Goal: Task Accomplishment & Management: Manage account settings

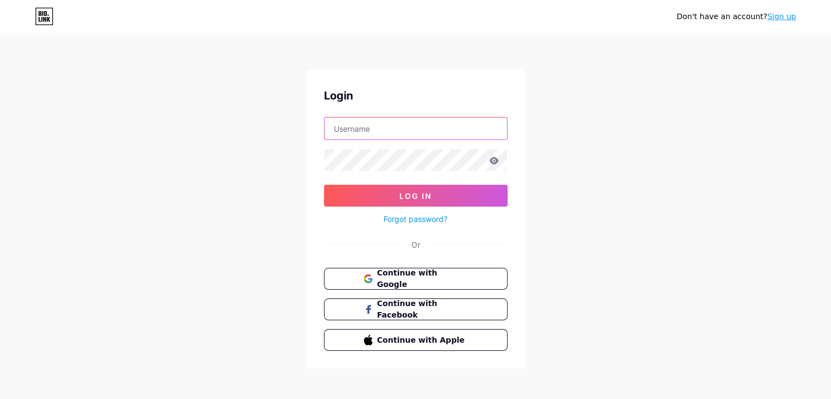
type input "keoss"
click at [493, 158] on icon at bounding box center [494, 161] width 10 height 8
click at [496, 159] on icon at bounding box center [493, 160] width 9 height 7
click at [494, 161] on icon at bounding box center [494, 161] width 10 height 8
click at [494, 160] on icon at bounding box center [493, 160] width 9 height 7
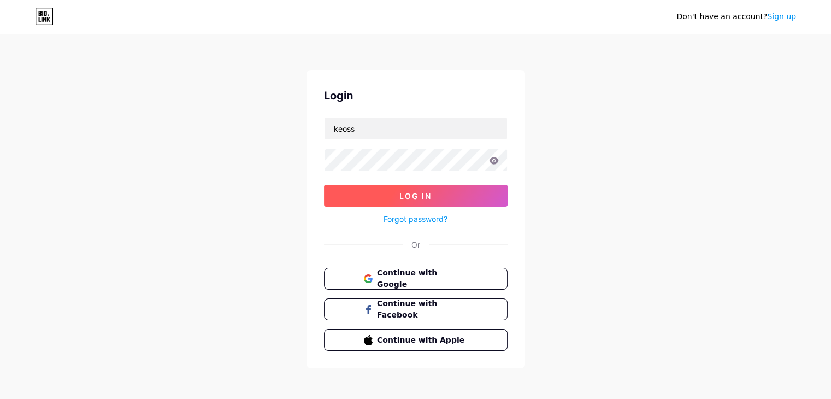
click at [423, 194] on span "Log In" at bounding box center [415, 195] width 32 height 9
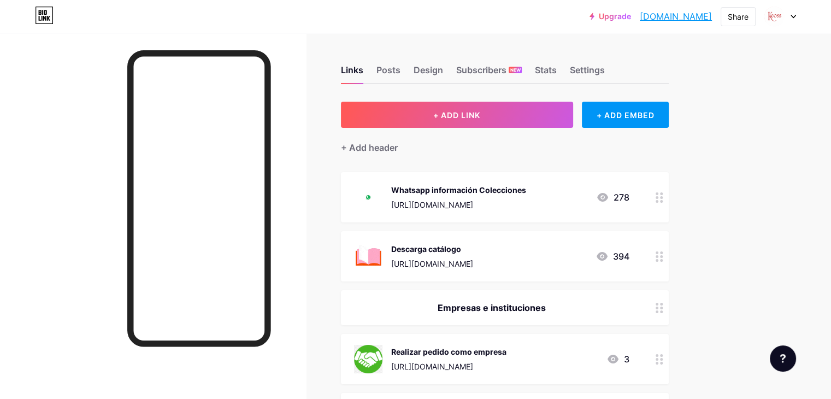
click at [622, 197] on div "Whatsapp información Colecciones https://wa.link/8x62v7 278" at bounding box center [491, 197] width 275 height 28
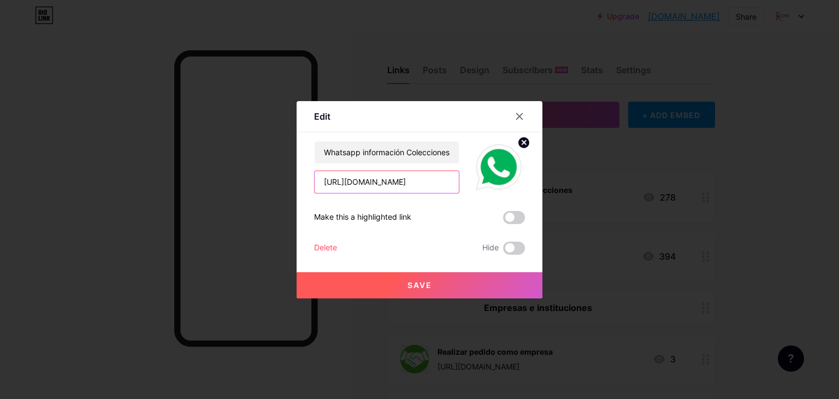
drag, startPoint x: 433, startPoint y: 184, endPoint x: 229, endPoint y: 159, distance: 205.2
click at [229, 159] on div "Edit Content YouTube Play YouTube video without leaving your page. ADD Vimeo Pl…" at bounding box center [419, 199] width 839 height 399
click at [723, 162] on div at bounding box center [419, 199] width 839 height 399
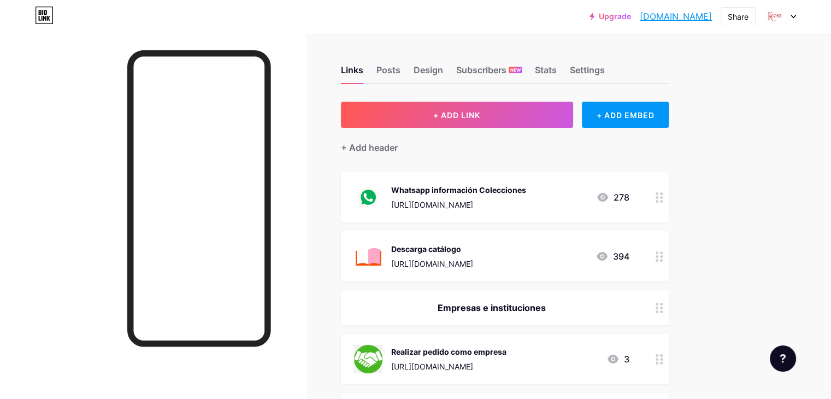
click at [461, 193] on div "Whatsapp información Colecciones" at bounding box center [458, 189] width 135 height 11
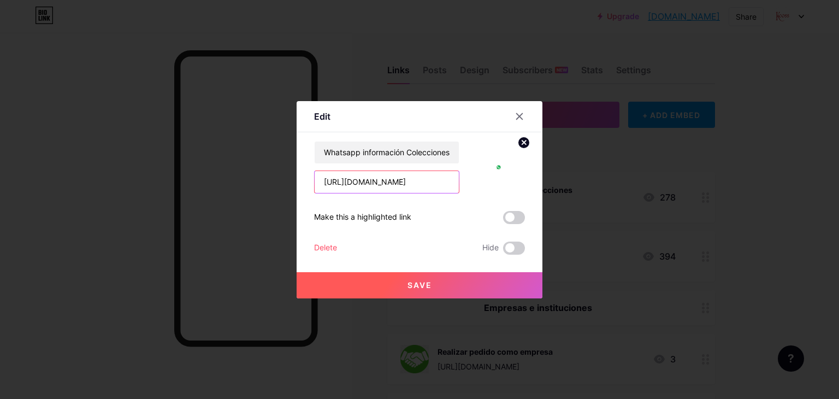
drag, startPoint x: 413, startPoint y: 186, endPoint x: 212, endPoint y: 174, distance: 201.8
click at [212, 174] on div "Edit Content YouTube Play YouTube video without leaving your page. ADD Vimeo Pl…" at bounding box center [419, 199] width 839 height 399
paste input "hw04hd"
type input "https://wa.link/hw04hd"
click at [424, 283] on span "Save" at bounding box center [419, 284] width 25 height 9
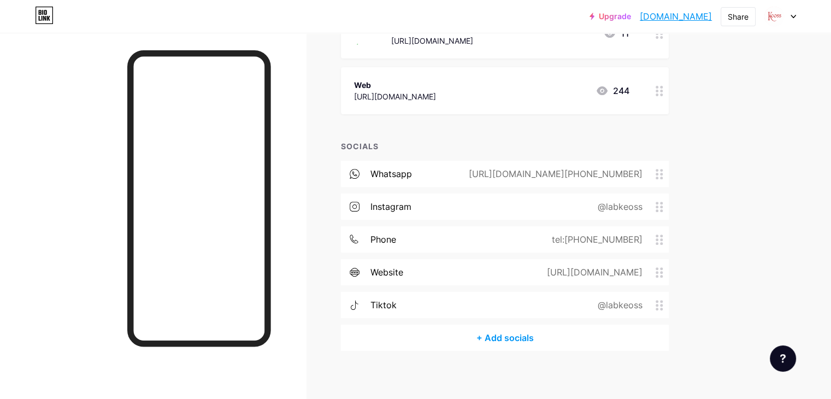
scroll to position [390, 0]
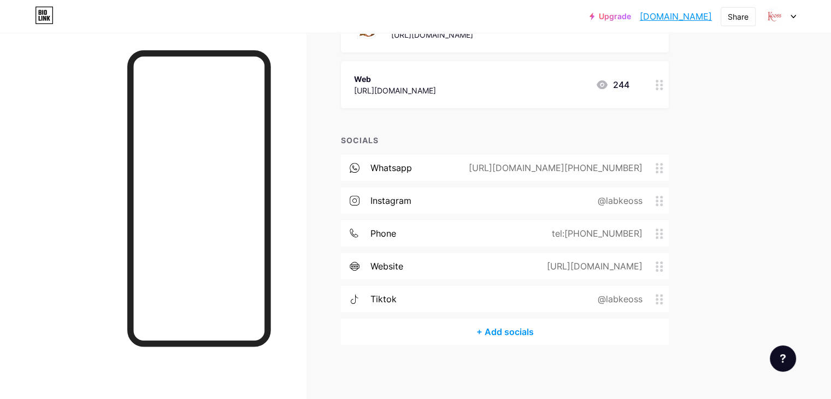
click at [655, 167] on div "[URL][DOMAIN_NAME][PHONE_NUMBER]" at bounding box center [553, 167] width 204 height 13
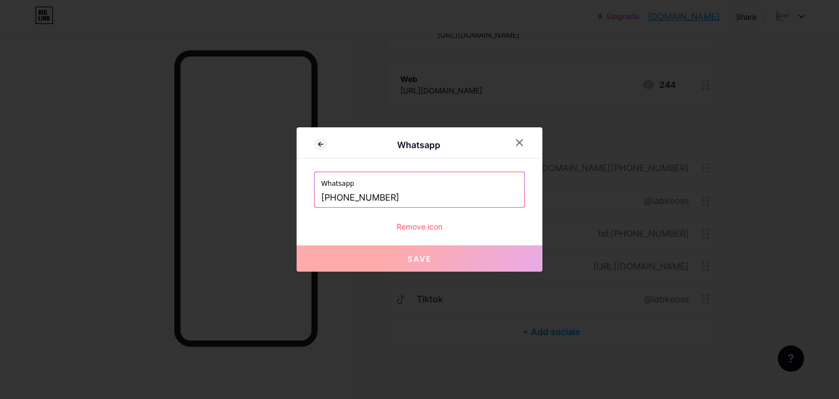
drag, startPoint x: 396, startPoint y: 199, endPoint x: 291, endPoint y: 188, distance: 105.9
click at [291, 188] on div "Whatsapp Whatsapp +584121396653 Remove icon Save" at bounding box center [419, 199] width 839 height 399
click at [518, 140] on icon at bounding box center [520, 143] width 6 height 6
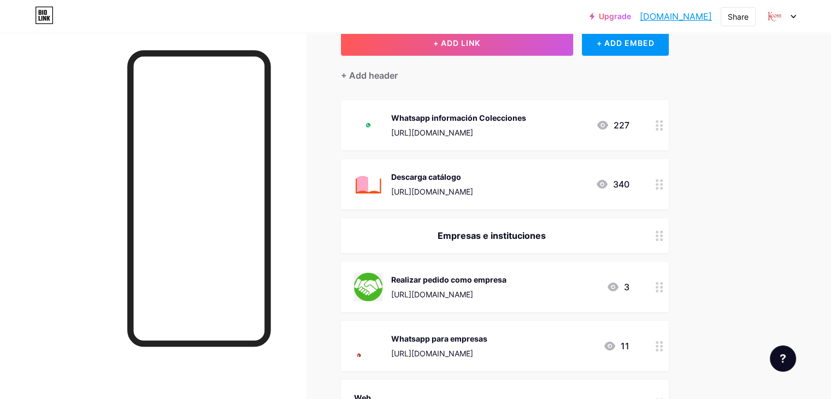
scroll to position [63, 0]
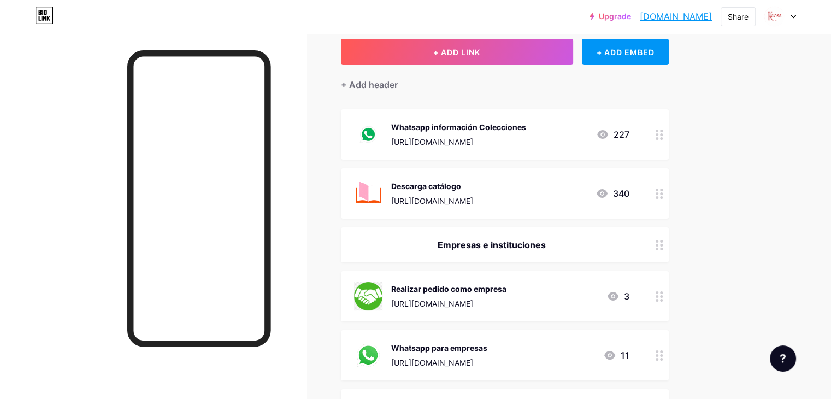
click at [473, 195] on div "[URL][DOMAIN_NAME]" at bounding box center [432, 200] width 82 height 11
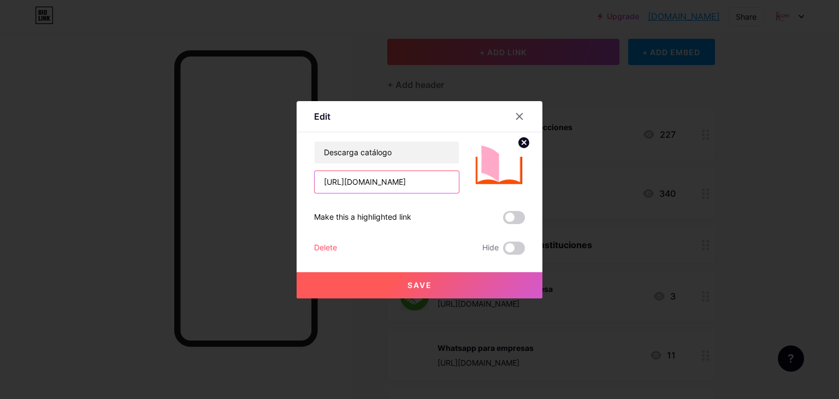
click at [410, 177] on input "[URL][DOMAIN_NAME]" at bounding box center [387, 182] width 144 height 22
click at [515, 118] on icon at bounding box center [519, 116] width 9 height 9
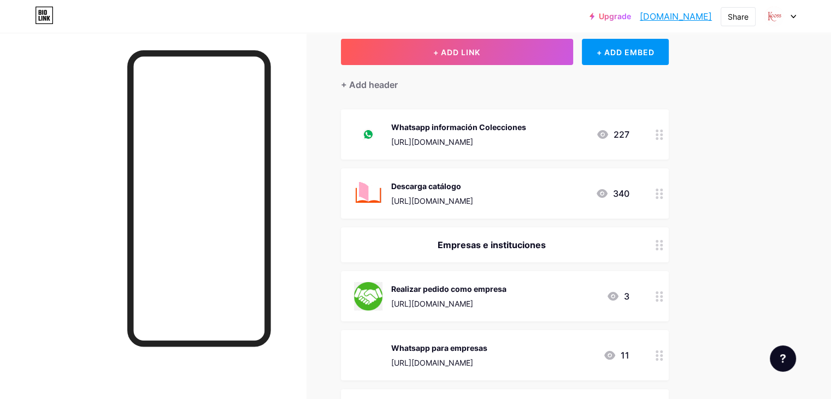
click at [663, 193] on icon at bounding box center [659, 193] width 8 height 10
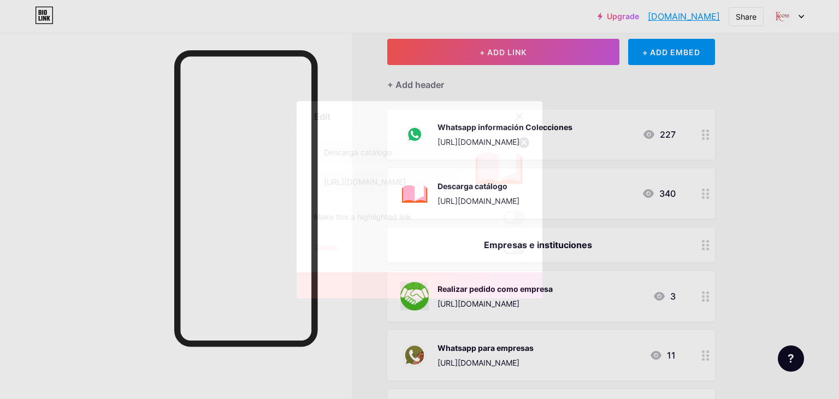
click at [512, 250] on span at bounding box center [514, 247] width 22 height 13
click at [503, 251] on input "checkbox" at bounding box center [503, 251] width 0 height 0
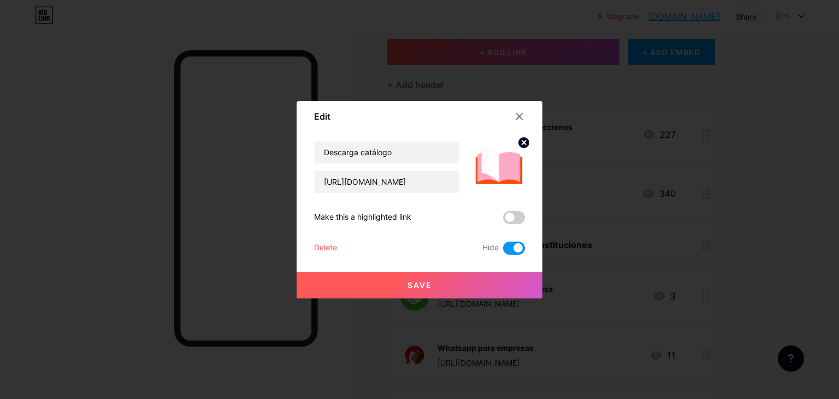
click at [445, 275] on button "Save" at bounding box center [419, 285] width 246 height 26
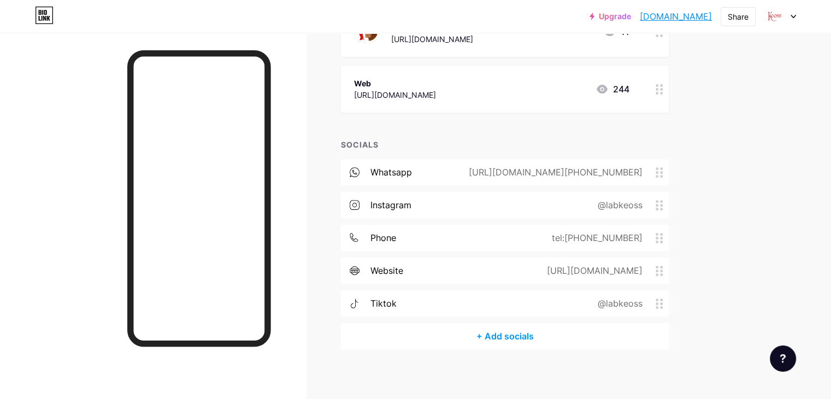
scroll to position [390, 0]
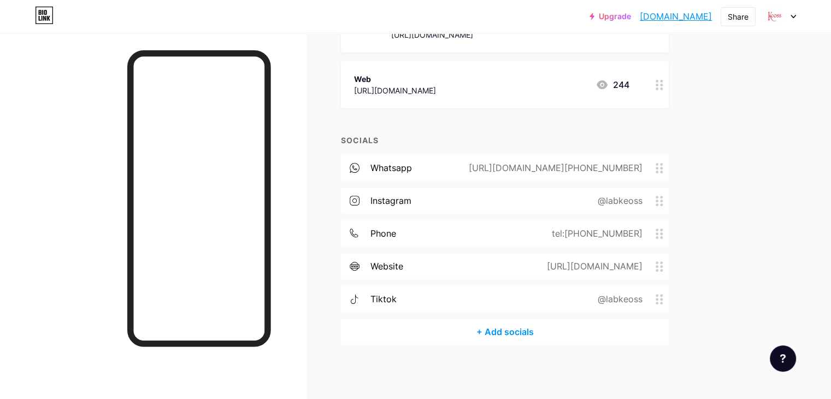
click at [631, 232] on div "tel:[PHONE_NUMBER]" at bounding box center [594, 233] width 121 height 13
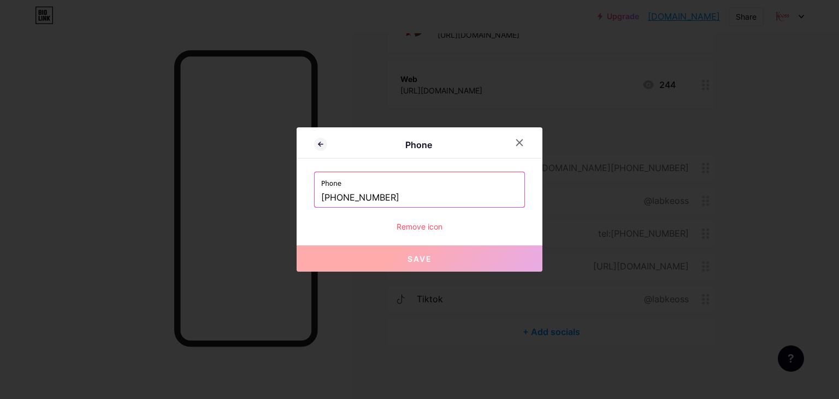
drag, startPoint x: 406, startPoint y: 197, endPoint x: 245, endPoint y: 197, distance: 161.1
click at [245, 197] on div "Phone Phone +584122854178 Remove icon Save" at bounding box center [419, 199] width 839 height 399
paste input "412-1396653"
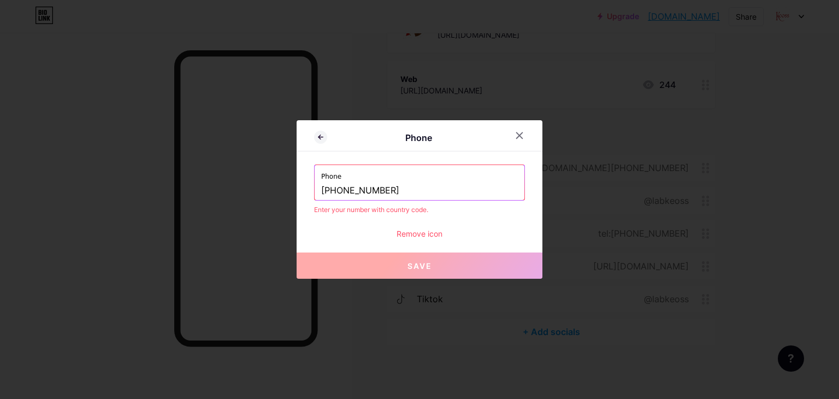
click at [355, 189] on input "+58 412-1396653" at bounding box center [419, 190] width 197 height 19
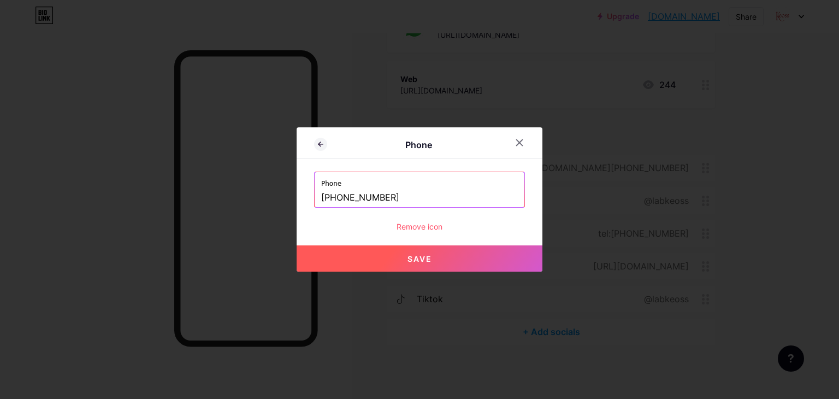
click at [336, 197] on input "+58 4121396653" at bounding box center [419, 197] width 197 height 19
click at [414, 251] on button "Save" at bounding box center [419, 258] width 246 height 26
type input "tel:+584121396653"
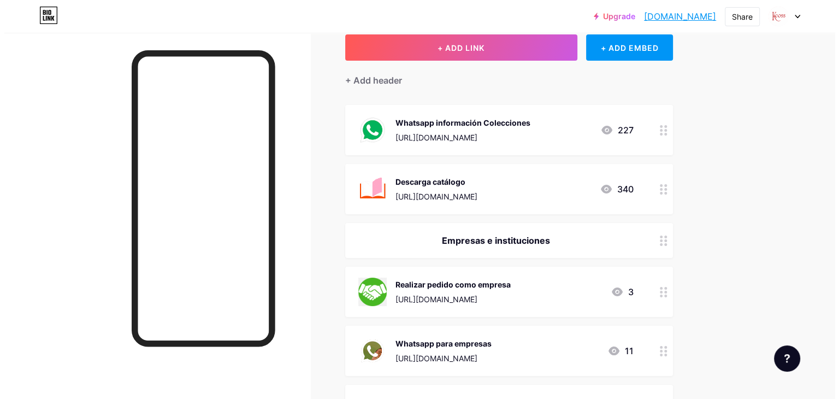
scroll to position [63, 0]
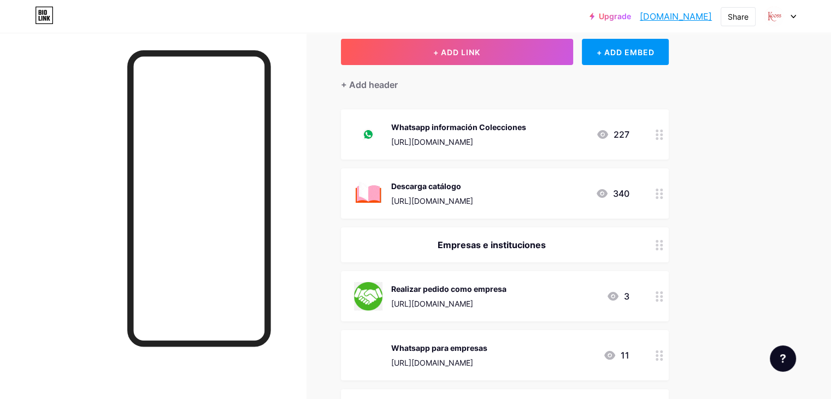
click at [702, 16] on link "[DOMAIN_NAME]" at bounding box center [675, 16] width 72 height 13
click at [658, 193] on circle at bounding box center [656, 193] width 3 height 3
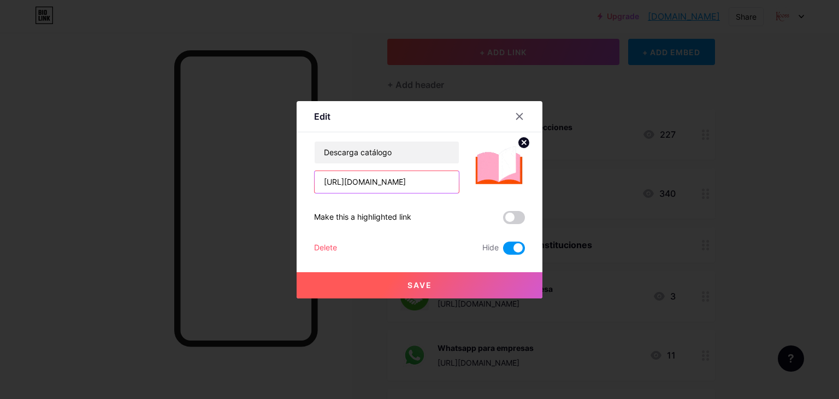
click at [406, 185] on input "[URL][DOMAIN_NAME]" at bounding box center [387, 182] width 144 height 22
paste input "drive.google.com/drive/folders/1BCSXQRDWUcUWqB5IJ5sermIpbTjELS9w?usp=sharing"
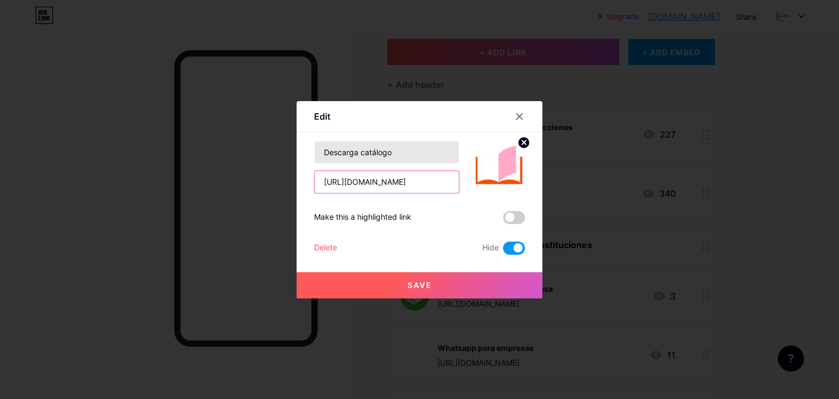
type input "https://drive.google.com/drive/folders/1BCSXQRDWUcUWqB5IJ5sermIpbTjELS9w?usp=sh…"
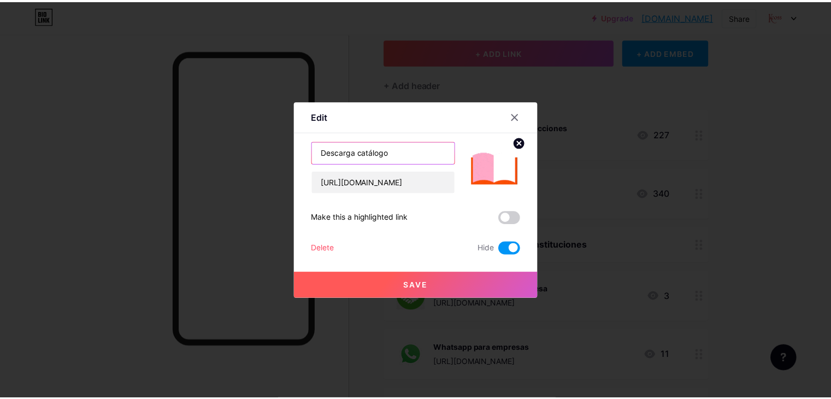
scroll to position [0, 0]
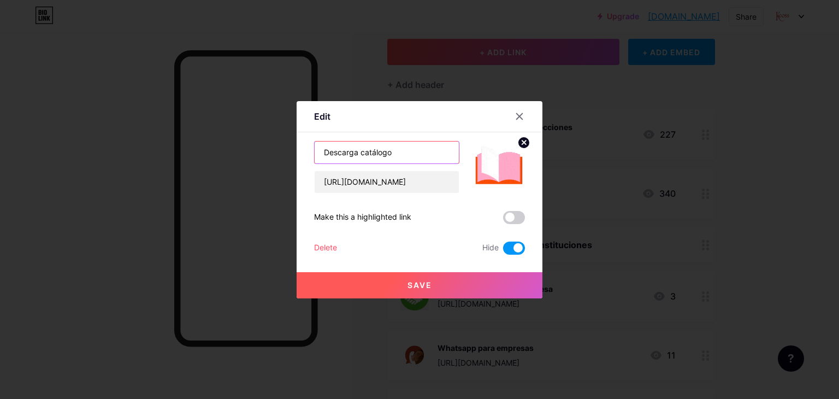
click at [375, 155] on input "Descarga catálogo" at bounding box center [387, 152] width 144 height 22
type input "Descarga Campaña 20205-4"
click at [461, 286] on button "Save" at bounding box center [419, 285] width 246 height 26
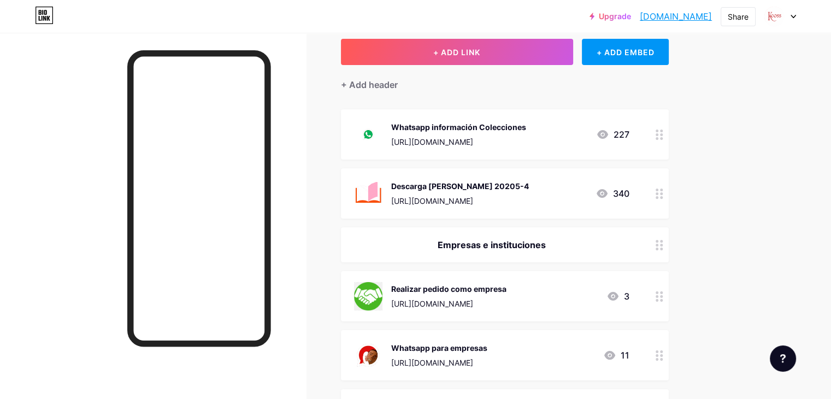
click at [658, 193] on circle at bounding box center [656, 193] width 3 height 3
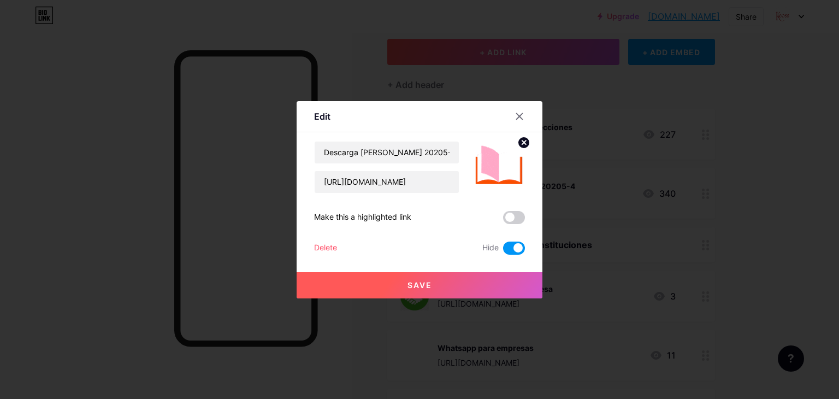
click at [514, 247] on span at bounding box center [514, 247] width 22 height 13
click at [503, 251] on input "checkbox" at bounding box center [503, 251] width 0 height 0
click at [488, 282] on button "Save" at bounding box center [419, 285] width 246 height 26
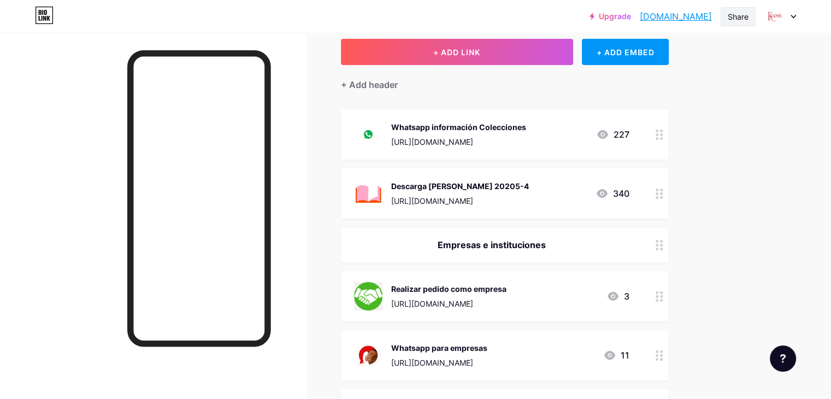
click at [727, 17] on div "Share" at bounding box center [737, 16] width 21 height 11
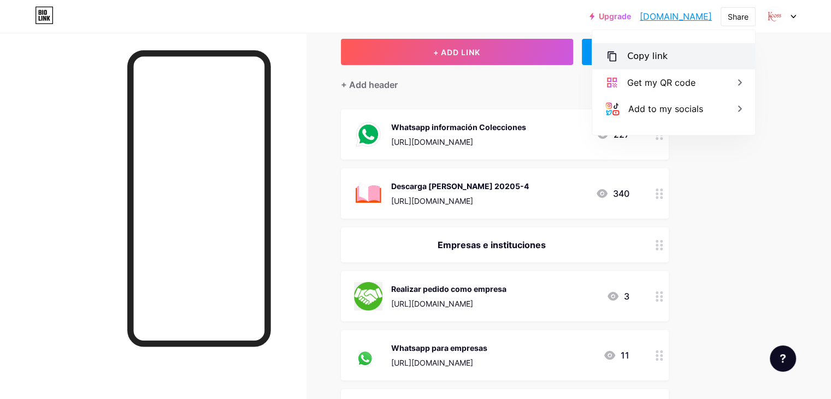
click at [668, 51] on div "Copy link" at bounding box center [673, 56] width 163 height 26
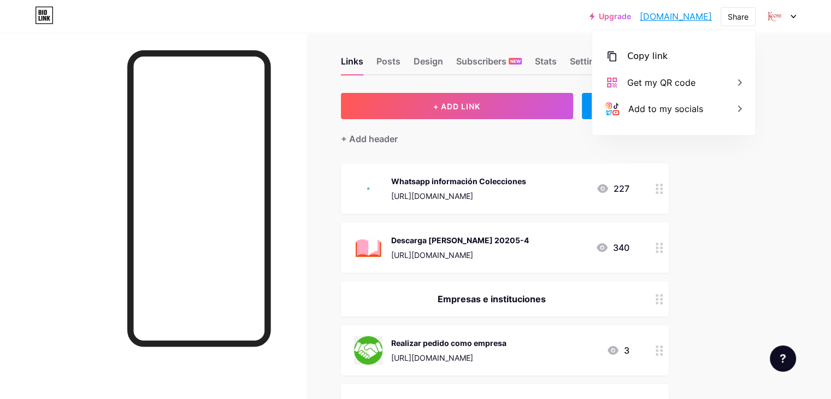
scroll to position [8, 0]
click at [771, 90] on div "Upgrade keoss.bio.link keoss.bio.link Share Copy link keoss.bio.link Get my QR …" at bounding box center [415, 387] width 831 height 790
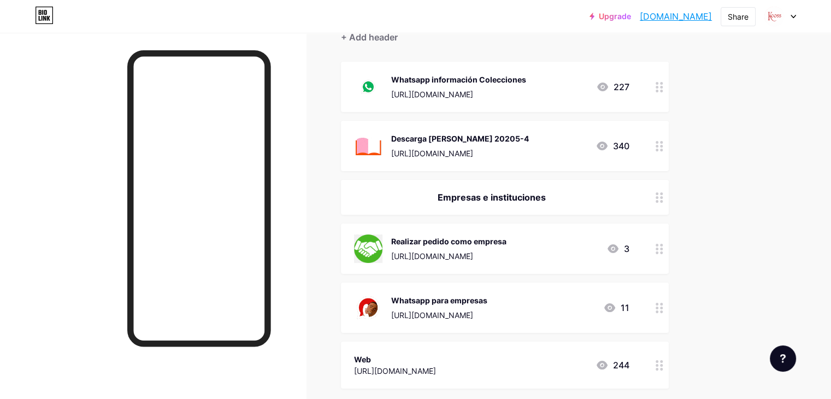
scroll to position [0, 0]
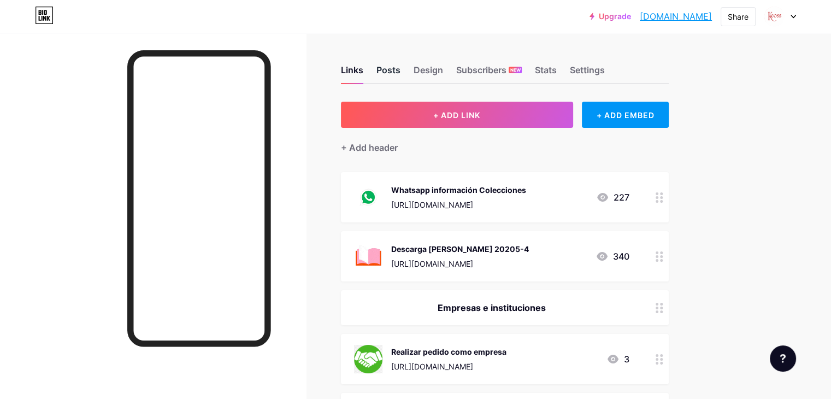
click at [400, 70] on div "Posts" at bounding box center [388, 73] width 24 height 20
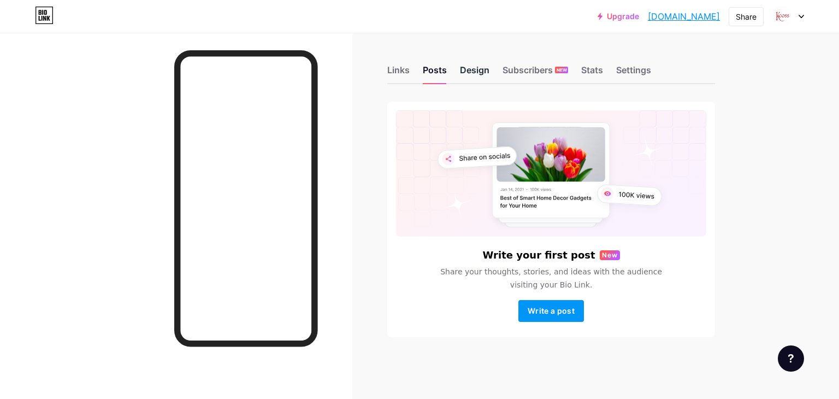
click at [467, 70] on div "Design" at bounding box center [474, 73] width 29 height 20
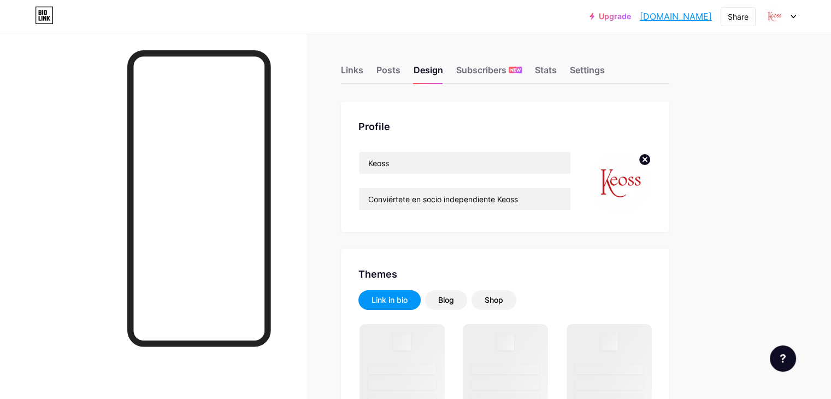
click at [651, 192] on img at bounding box center [619, 182] width 63 height 63
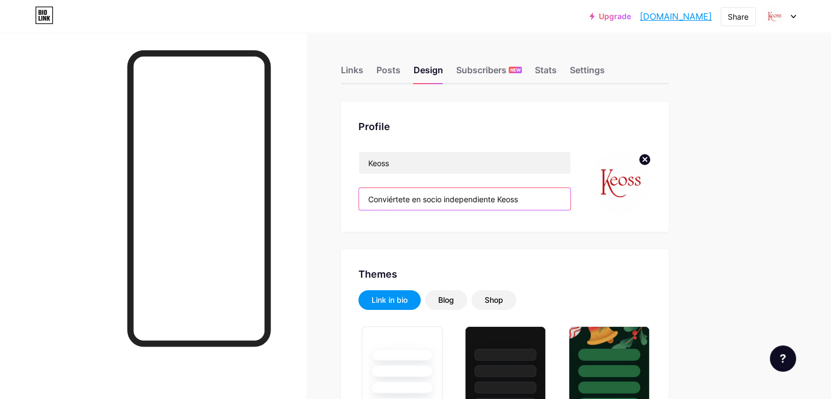
drag, startPoint x: 579, startPoint y: 201, endPoint x: 395, endPoint y: 205, distance: 183.5
click at [395, 205] on div "Profile Keoss Conviértete en socio independiente Keoss" at bounding box center [505, 167] width 328 height 130
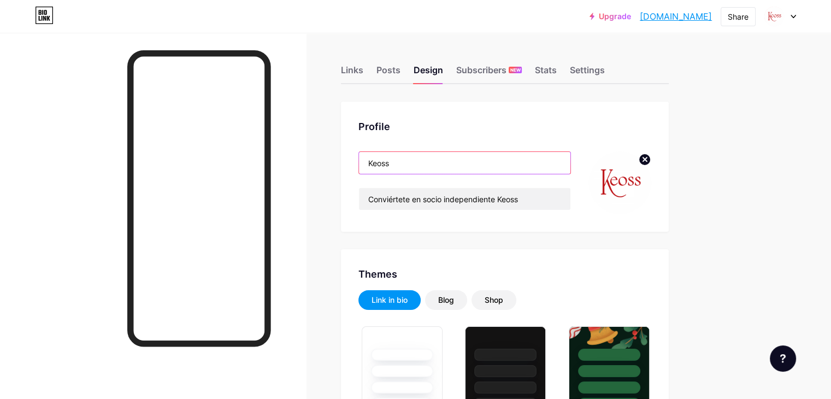
click at [511, 164] on input "Keoss" at bounding box center [464, 163] width 211 height 22
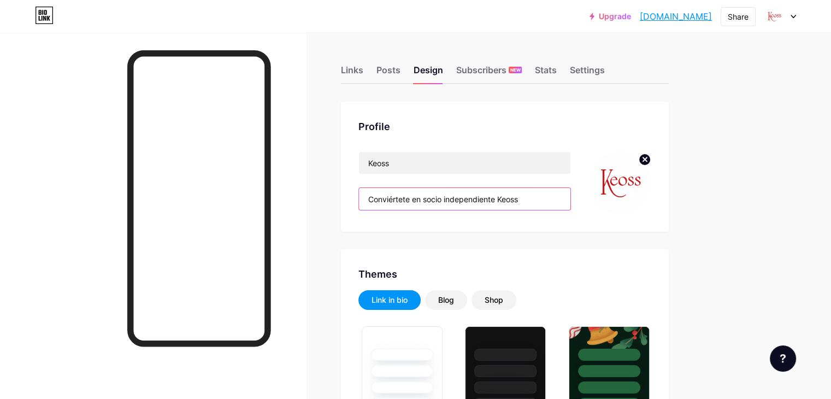
drag, startPoint x: 588, startPoint y: 202, endPoint x: 377, endPoint y: 201, distance: 210.8
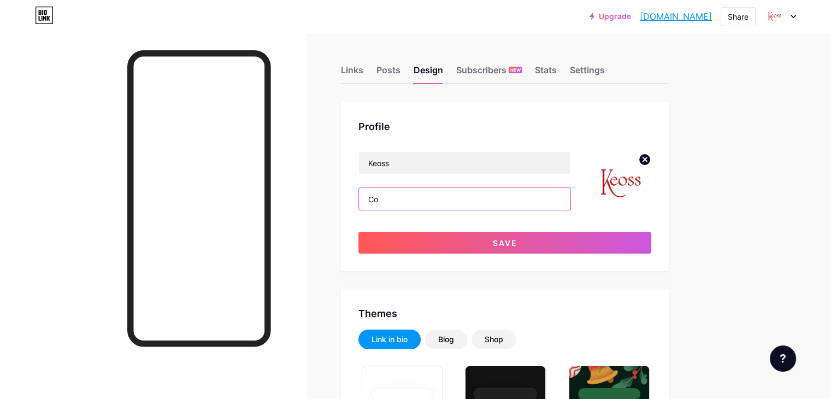
type input "C"
type input "Inicia tu crecmiento con Colecciones Keoss"
drag, startPoint x: 585, startPoint y: 195, endPoint x: 365, endPoint y: 199, distance: 220.6
paste input "Colecciones Keoss te acompañamos en tu crecimiento"
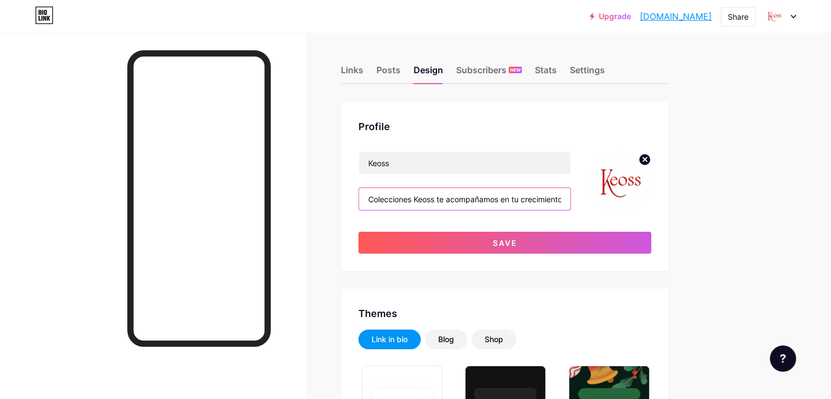
scroll to position [0, 3]
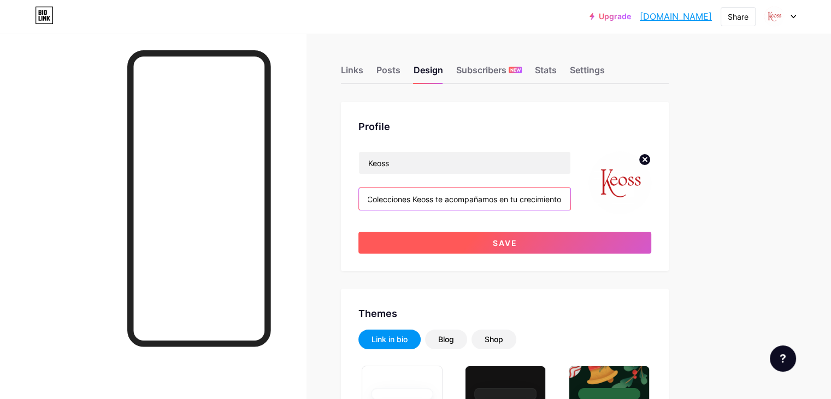
type input "Colecciones Keoss te acompañamos en tu crecimiento"
click at [591, 232] on button "Save" at bounding box center [504, 243] width 293 height 22
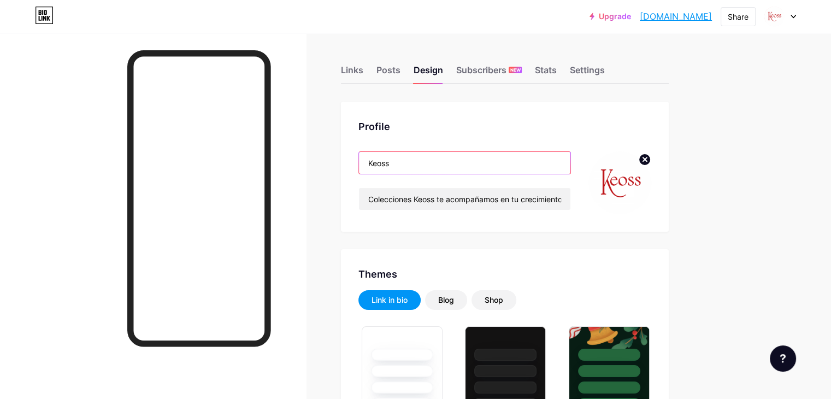
click at [416, 165] on input "Keoss" at bounding box center [464, 163] width 211 height 22
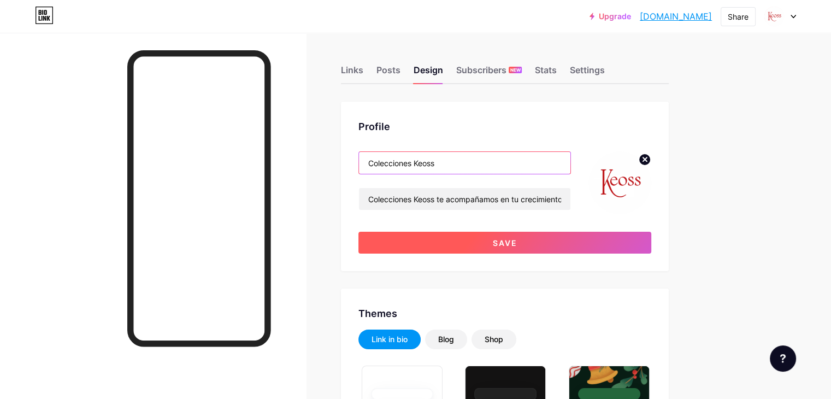
type input "Colecciones Keoss"
click at [594, 242] on button "Save" at bounding box center [504, 243] width 293 height 22
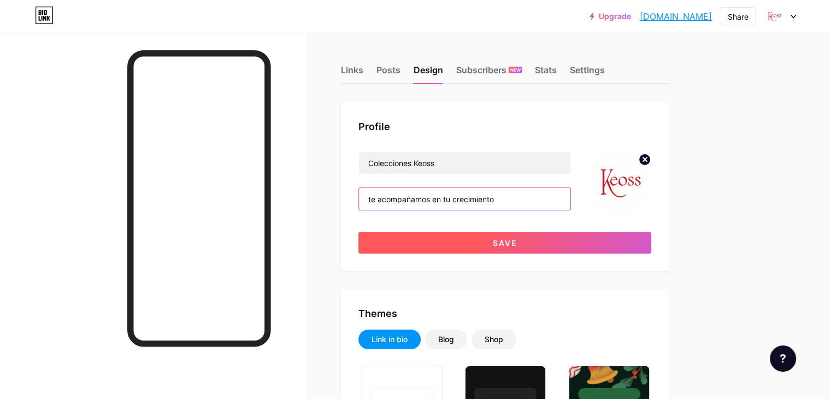
type input "te acompañamos en tu crecimiento"
click at [485, 245] on button "Save" at bounding box center [504, 243] width 293 height 22
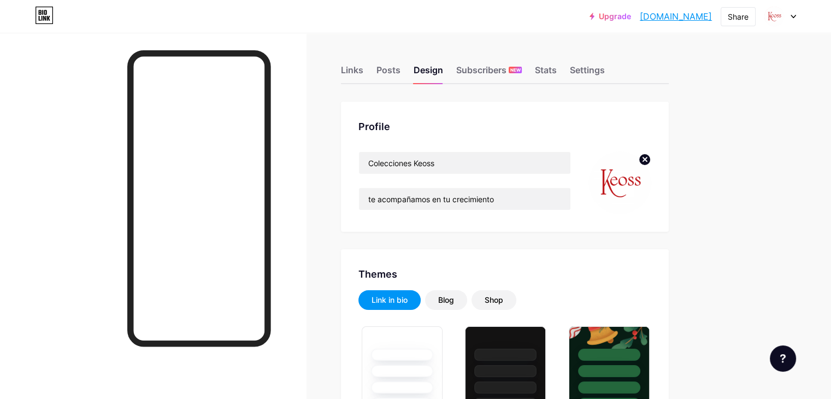
click at [647, 159] on icon at bounding box center [645, 159] width 4 height 4
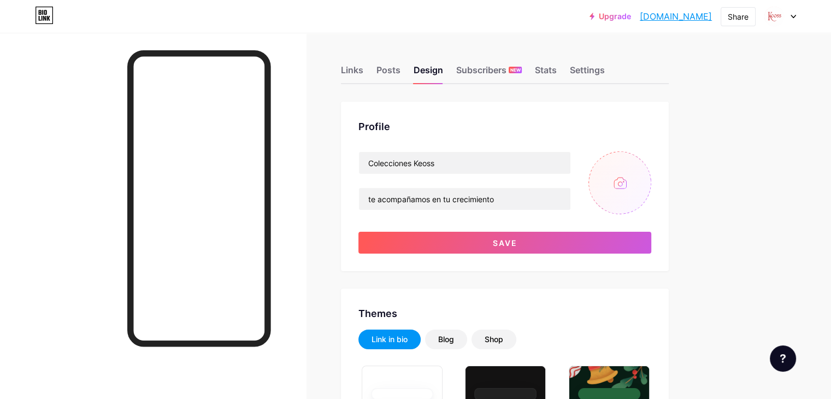
click at [651, 185] on input "file" at bounding box center [619, 182] width 63 height 63
click at [651, 175] on input "file" at bounding box center [619, 182] width 63 height 63
type input "C:\fakepath\Keoss logo 2025 perfil.png"
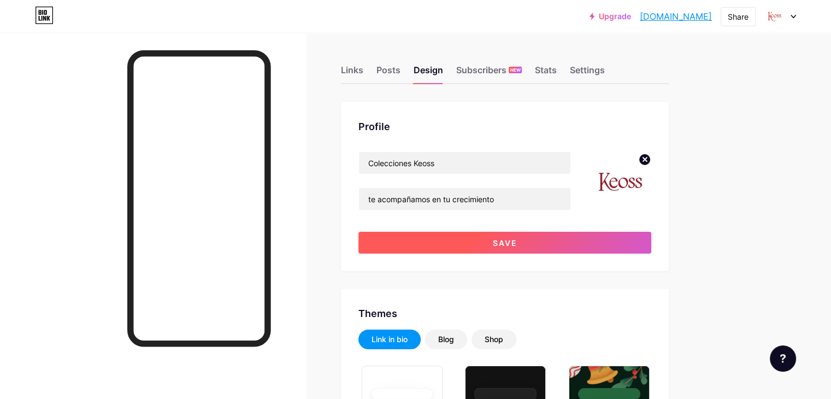
click at [541, 234] on button "Save" at bounding box center [504, 243] width 293 height 22
